Goal: Transaction & Acquisition: Purchase product/service

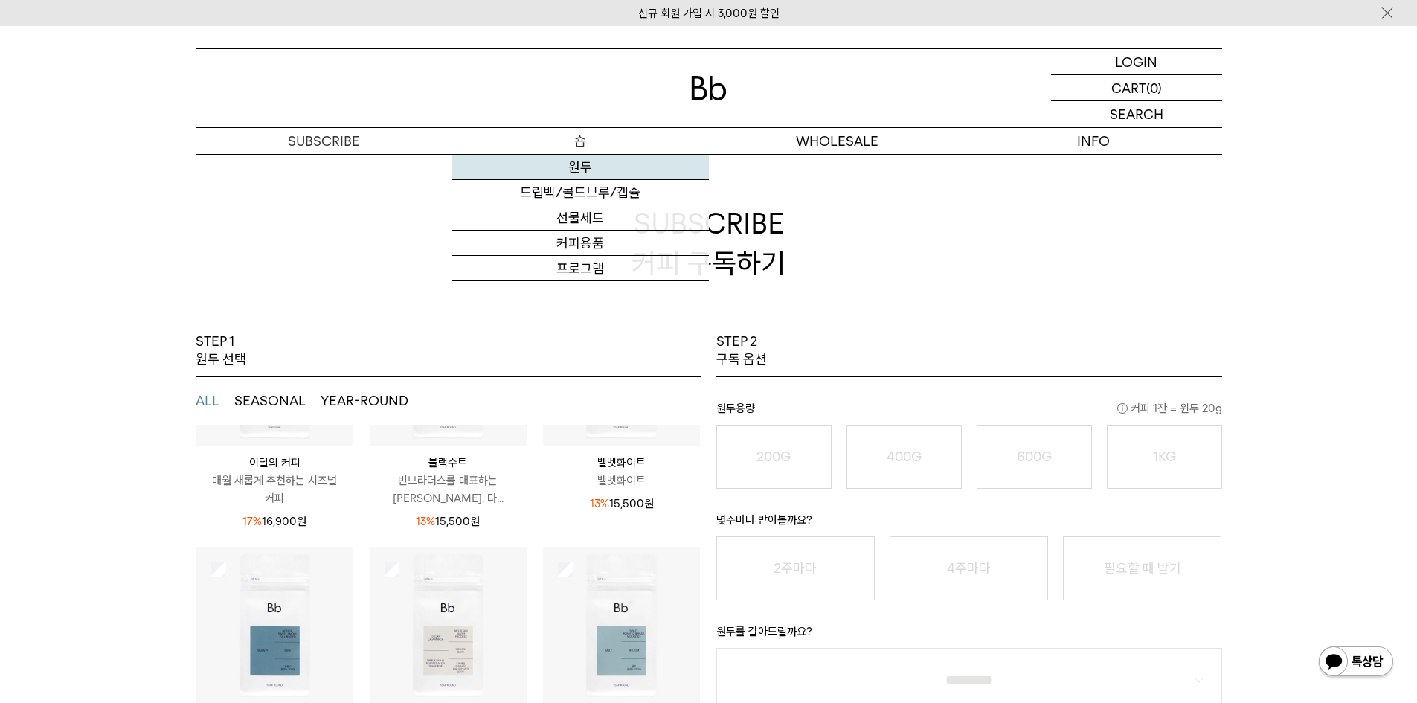
click at [582, 164] on link "원두" at bounding box center [580, 167] width 257 height 25
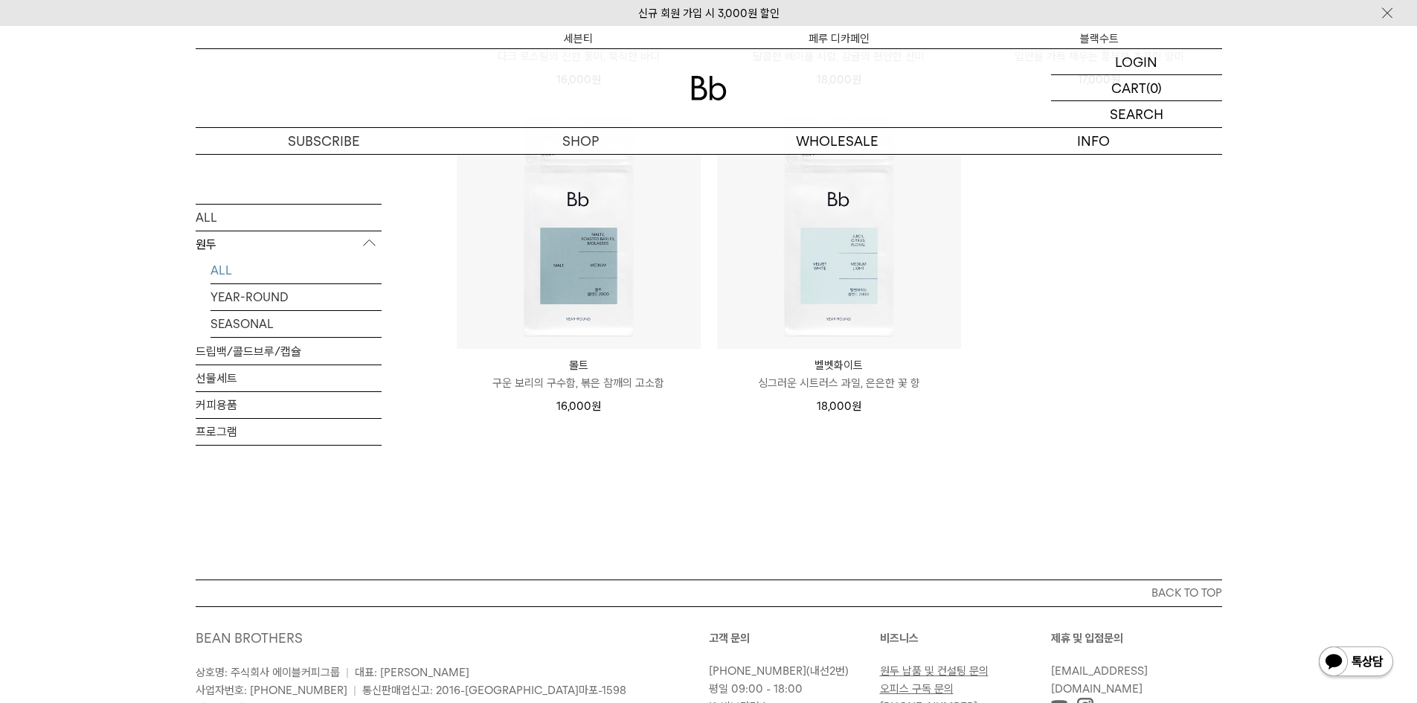
scroll to position [1190, 0]
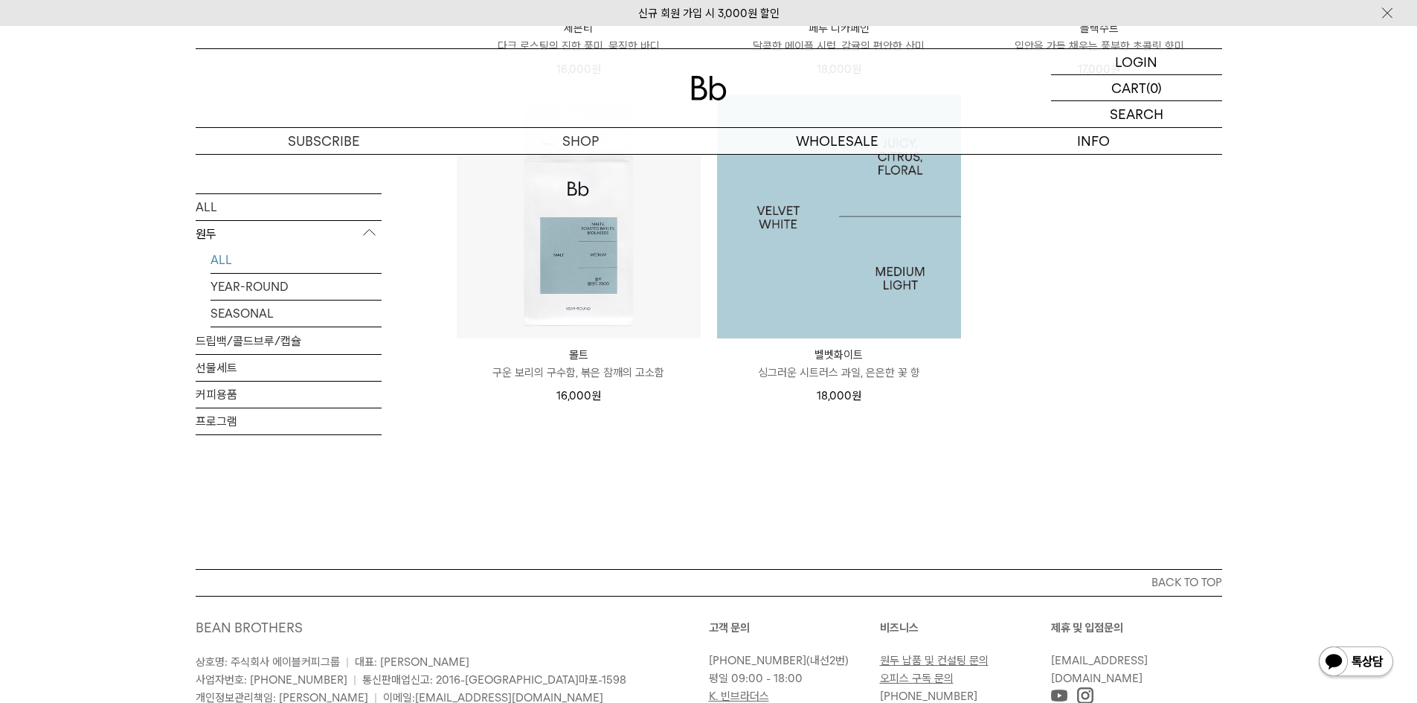
click at [815, 220] on img at bounding box center [839, 216] width 244 height 244
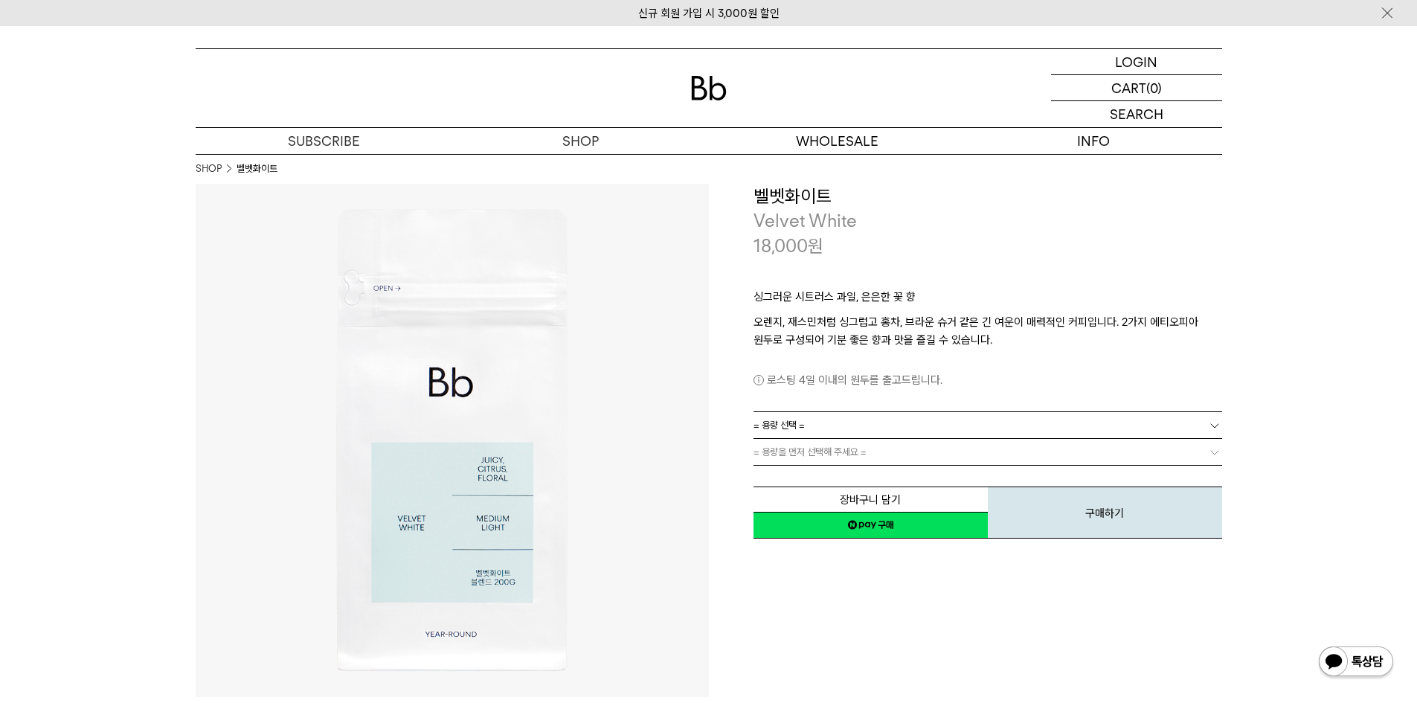
click at [852, 417] on link "= 용량 선택 =" at bounding box center [987, 425] width 469 height 26
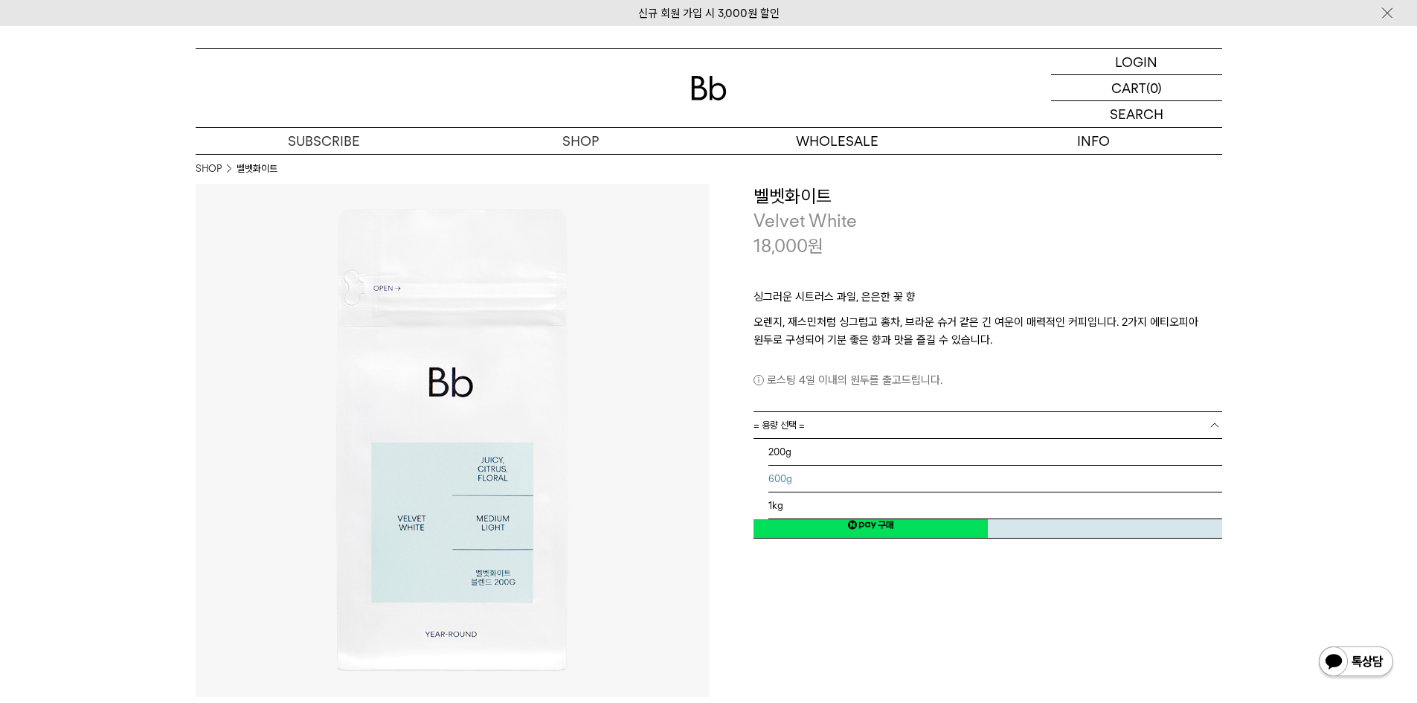
click at [796, 483] on li "600g" at bounding box center [995, 479] width 454 height 27
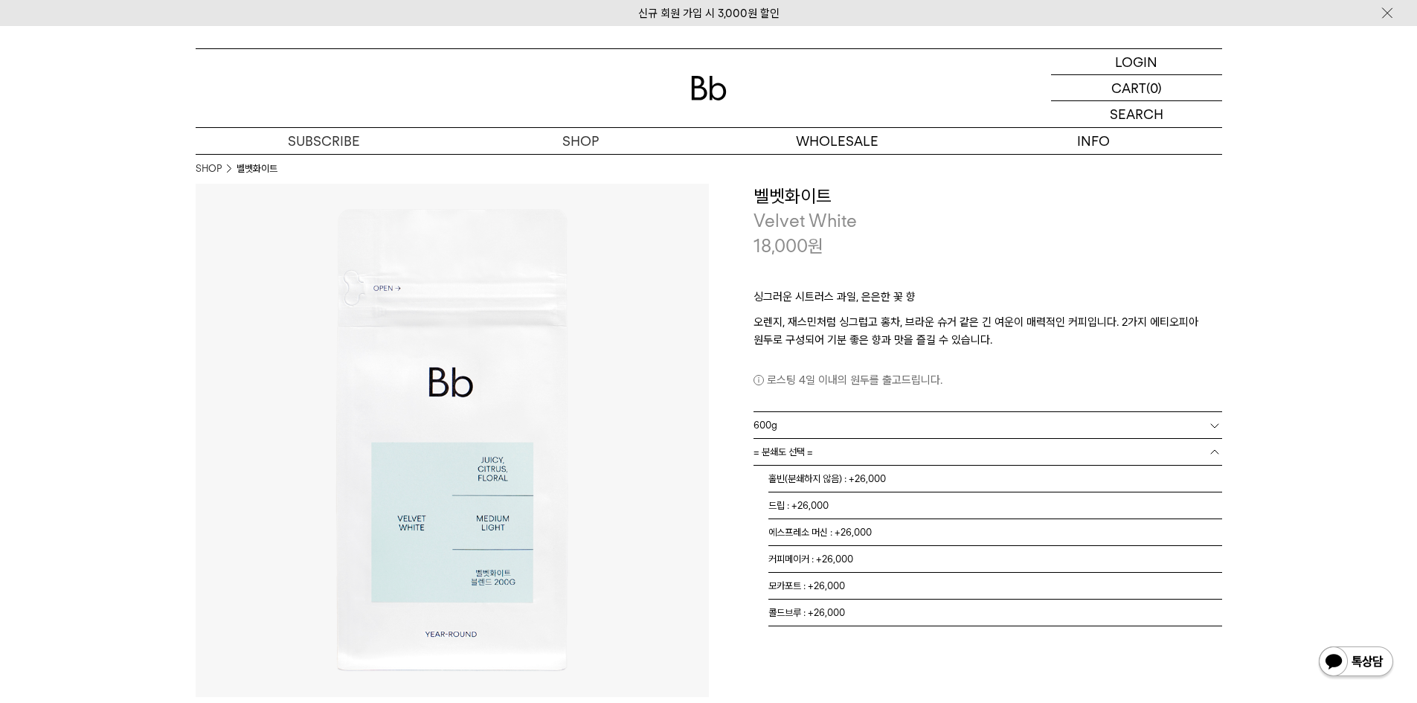
click at [846, 441] on link "= 분쇄도 선택 =" at bounding box center [987, 452] width 469 height 26
click at [823, 425] on link "600g" at bounding box center [987, 425] width 469 height 26
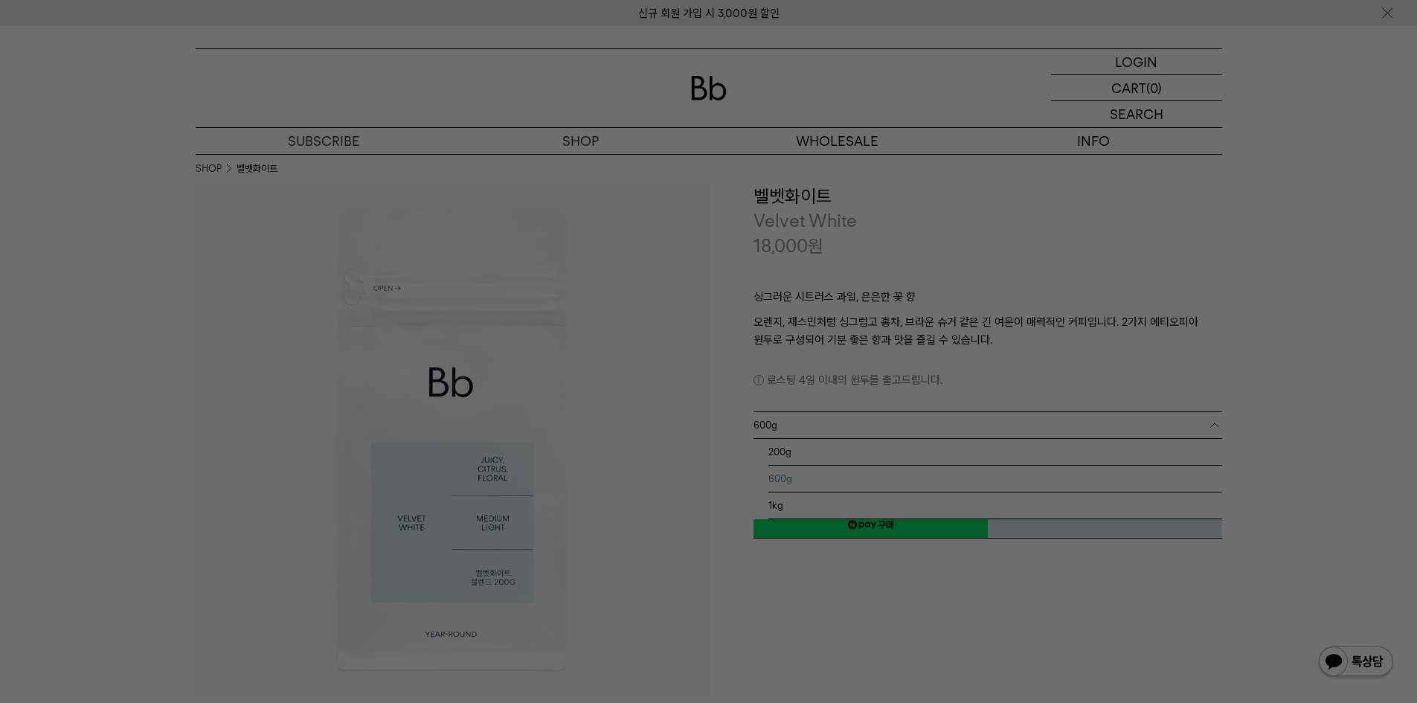
click at [788, 498] on div at bounding box center [708, 351] width 1417 height 703
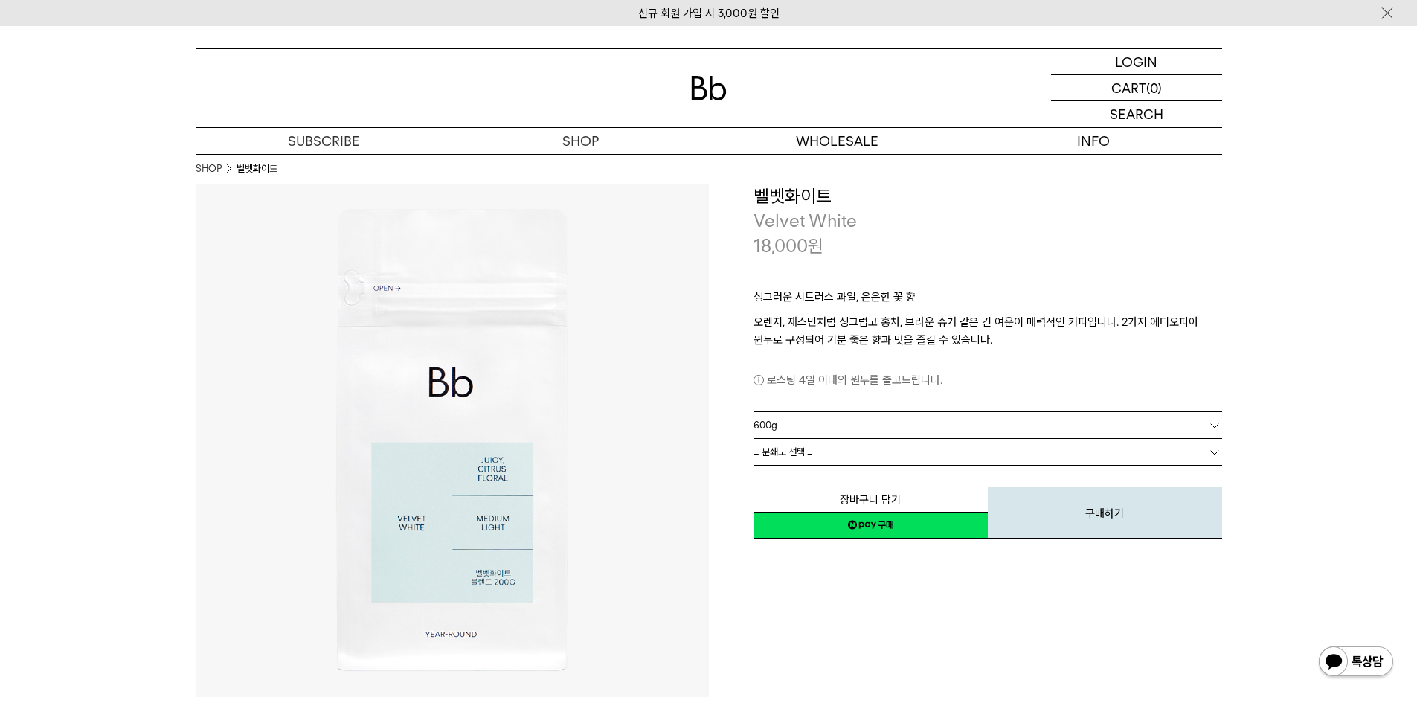
click at [804, 427] on link "600g" at bounding box center [987, 425] width 469 height 26
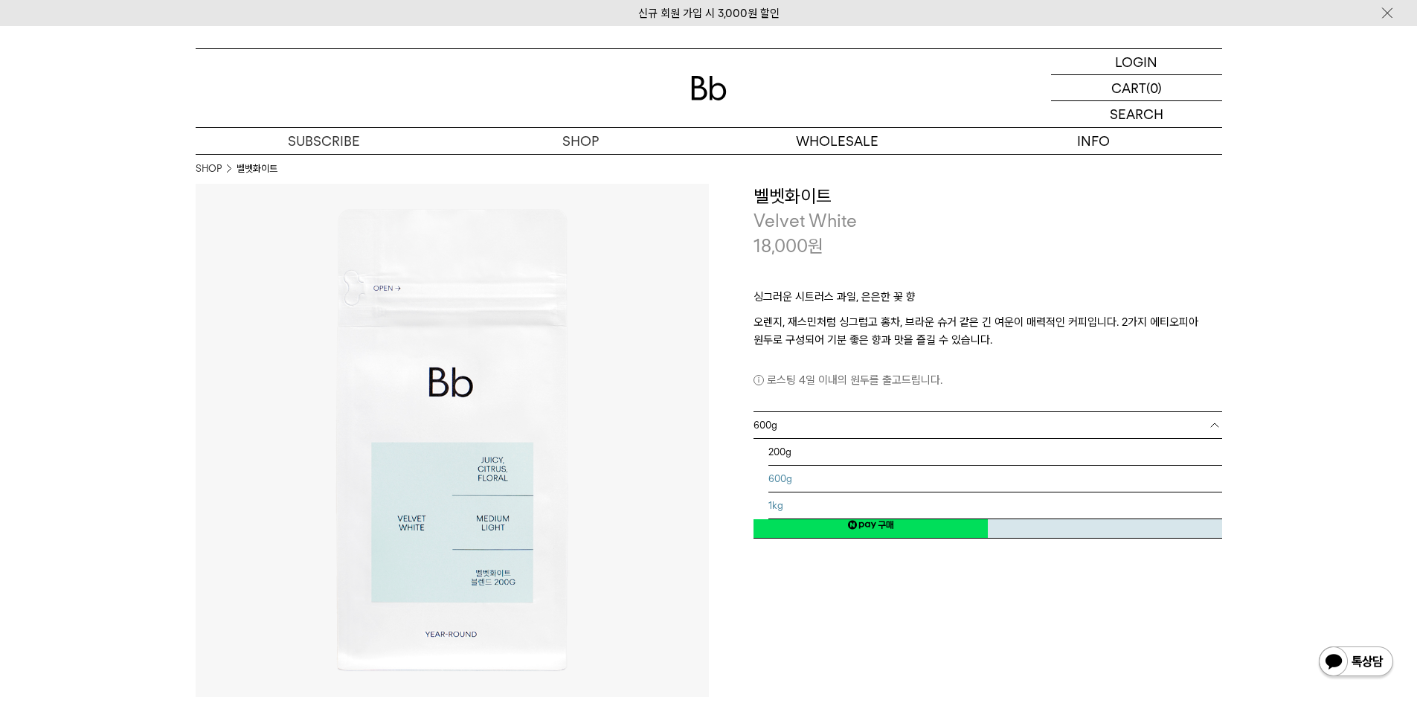
click at [780, 504] on li "1kg" at bounding box center [995, 505] width 454 height 27
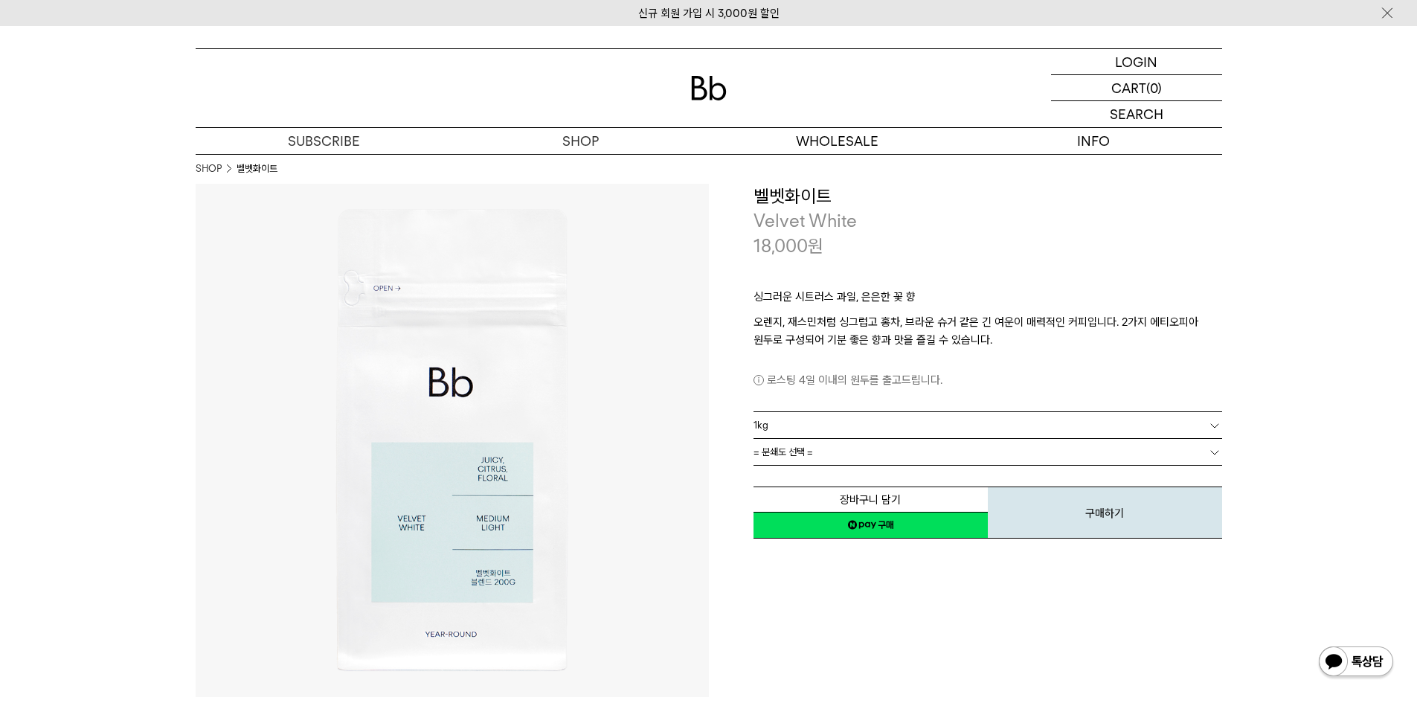
click at [782, 446] on span "= 분쇄도 선택 =" at bounding box center [782, 452] width 59 height 26
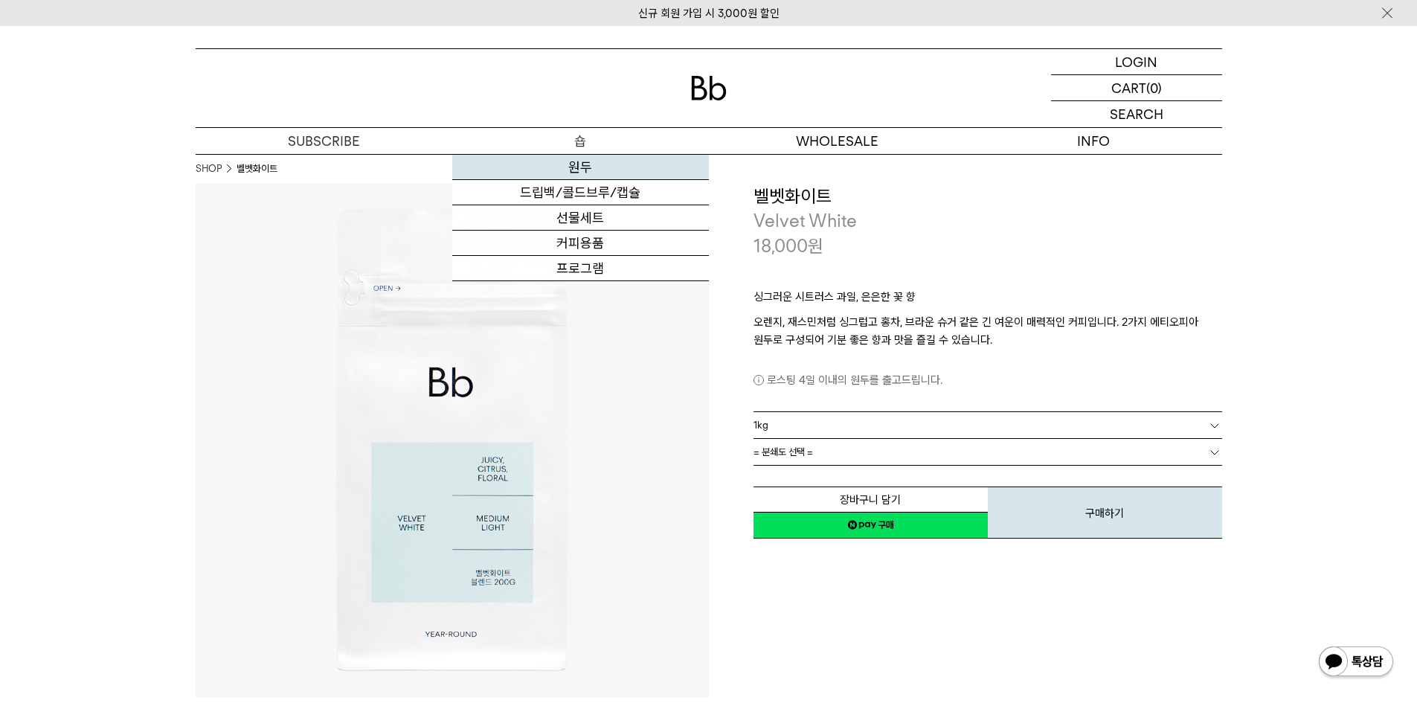
click at [582, 164] on link "원두" at bounding box center [580, 167] width 257 height 25
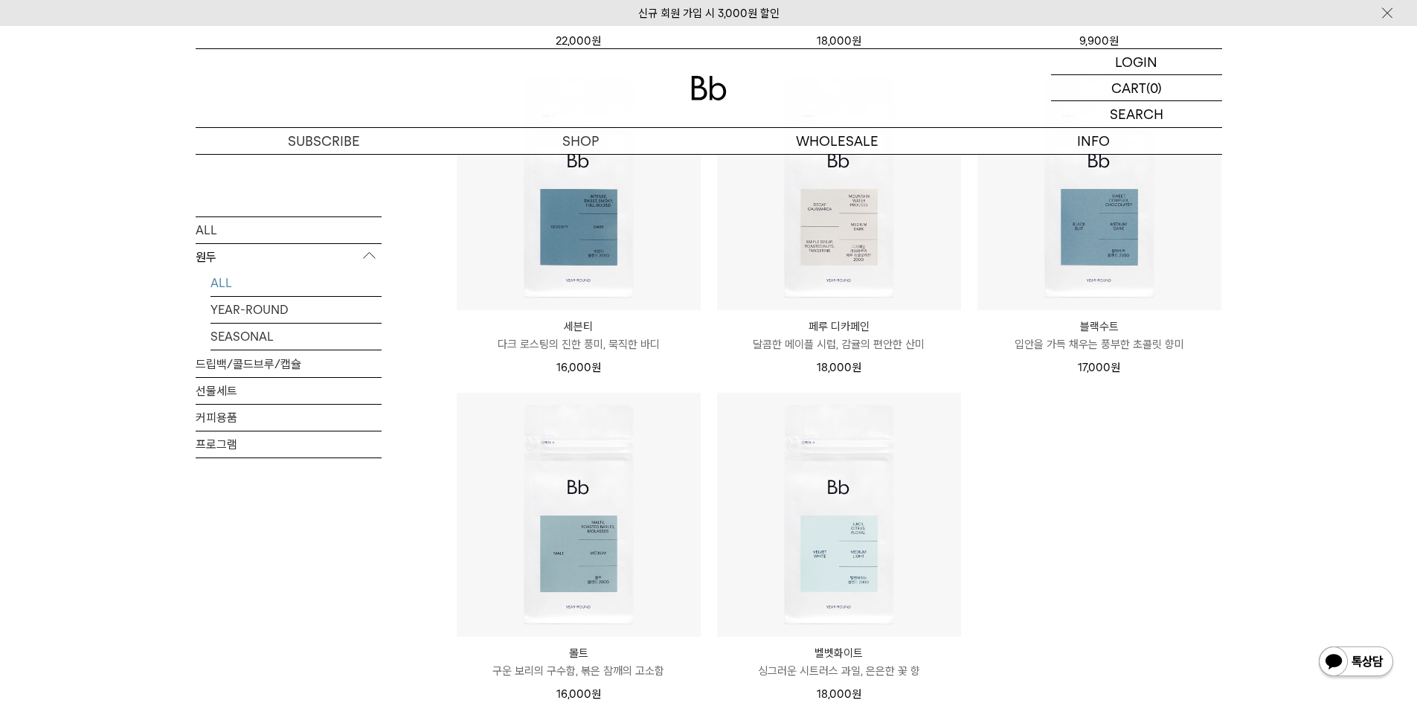
scroll to position [892, 0]
click at [1118, 521] on ul "블렌드 커피 3종 (각 200g x3) 18% 49,000원 40,000 원" at bounding box center [838, 61] width 781 height 1313
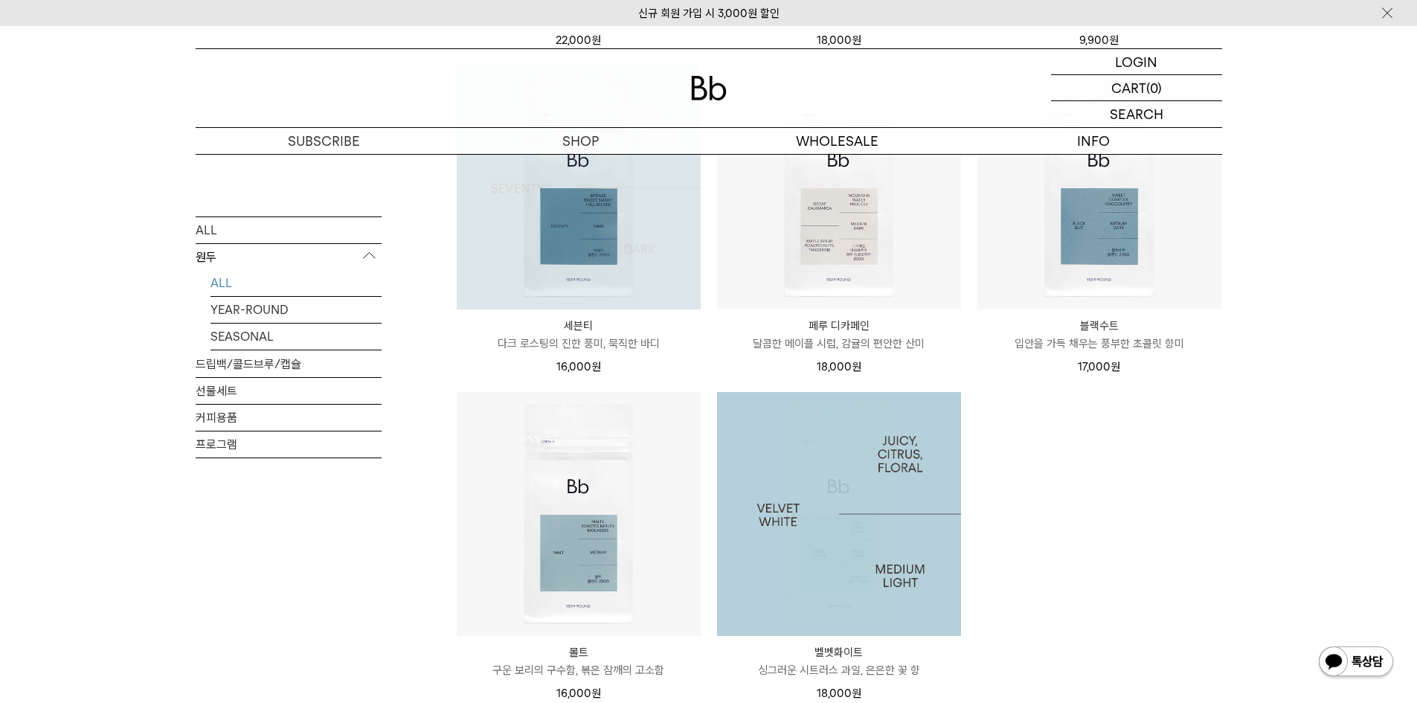
scroll to position [0, 0]
